Goal: Task Accomplishment & Management: Manage account settings

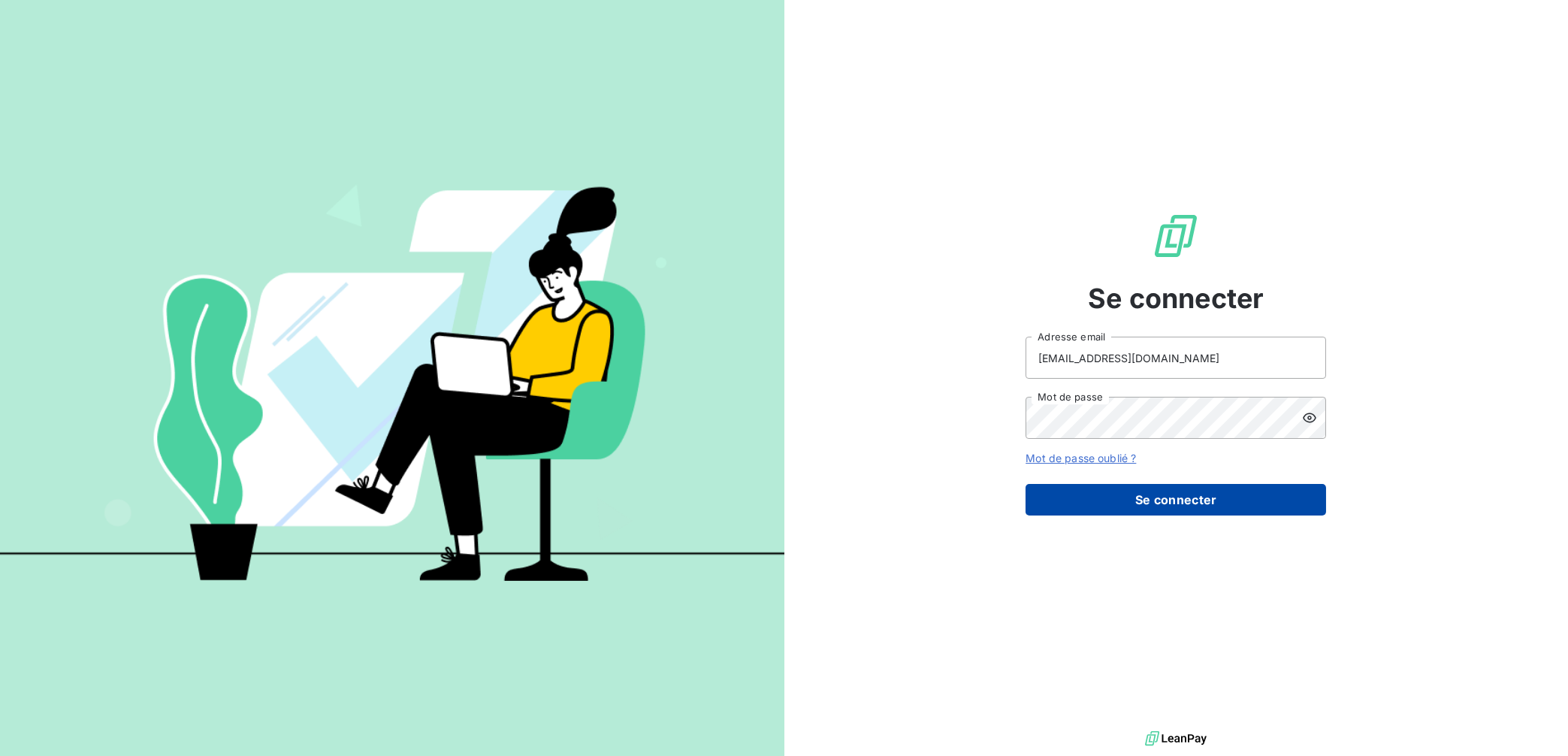
click at [1120, 503] on button "Se connecter" at bounding box center [1176, 499] width 301 height 32
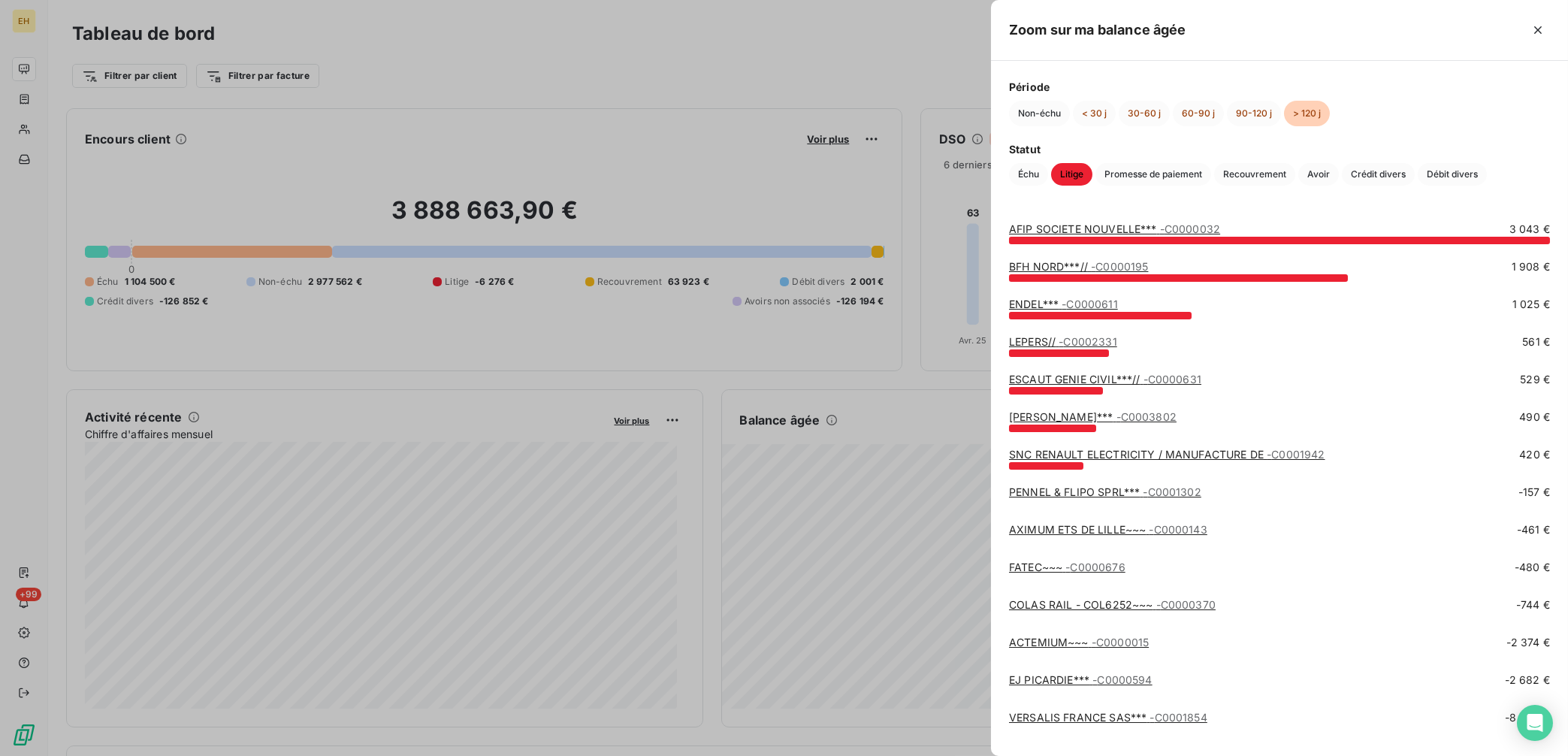
click at [1121, 231] on link "AFIP SOCIETE NOUVELLE*** - C0000032" at bounding box center [1115, 229] width 211 height 13
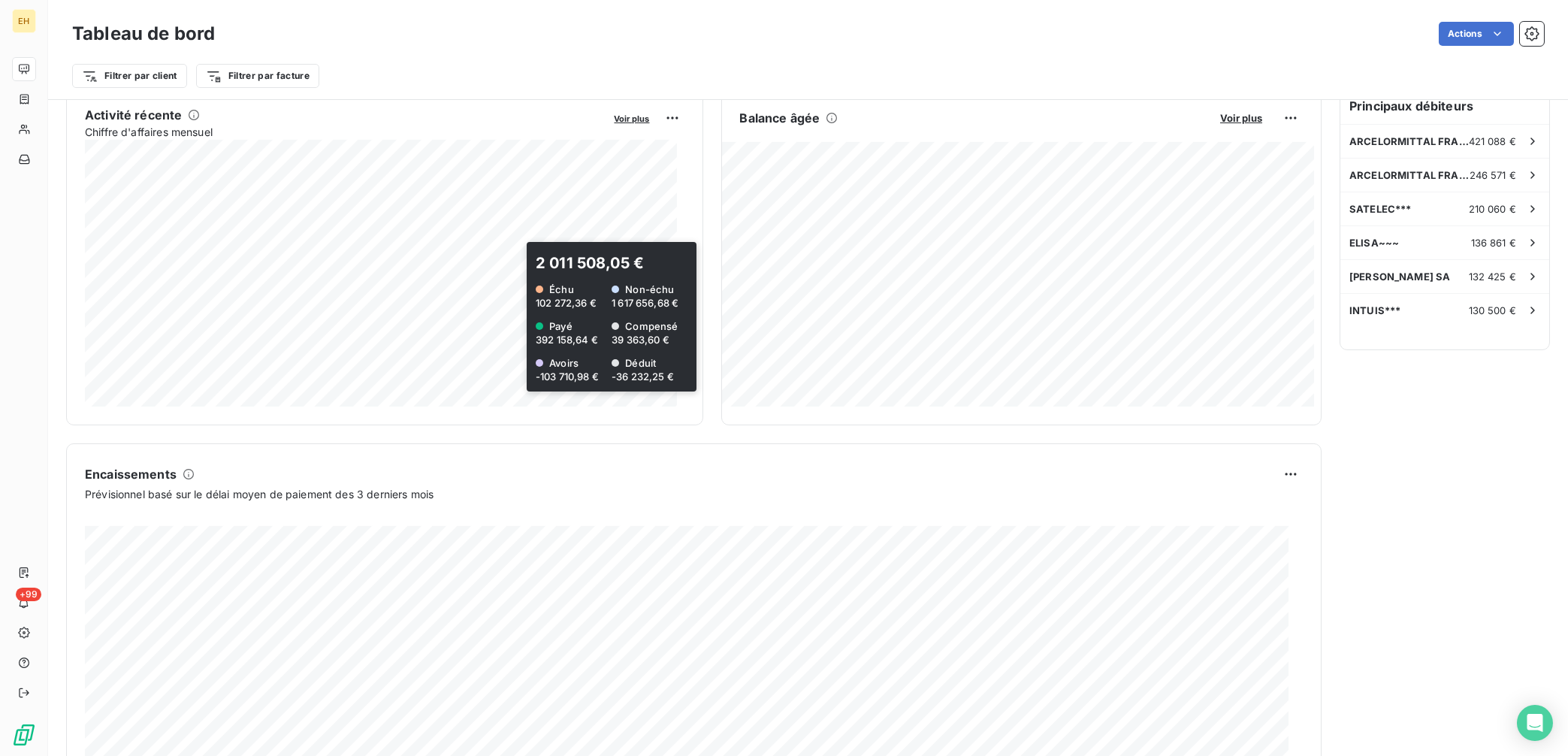
scroll to position [352, 0]
